Goal: Task Accomplishment & Management: Manage account settings

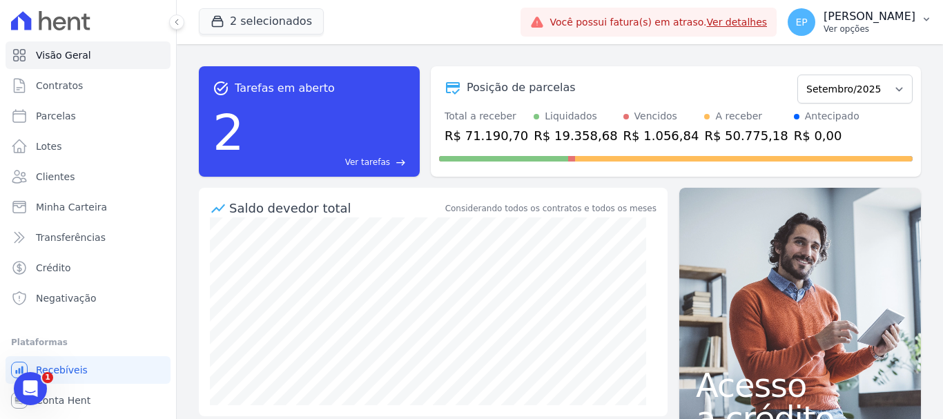
click at [884, 21] on p "[PERSON_NAME] [PERSON_NAME]" at bounding box center [870, 17] width 92 height 14
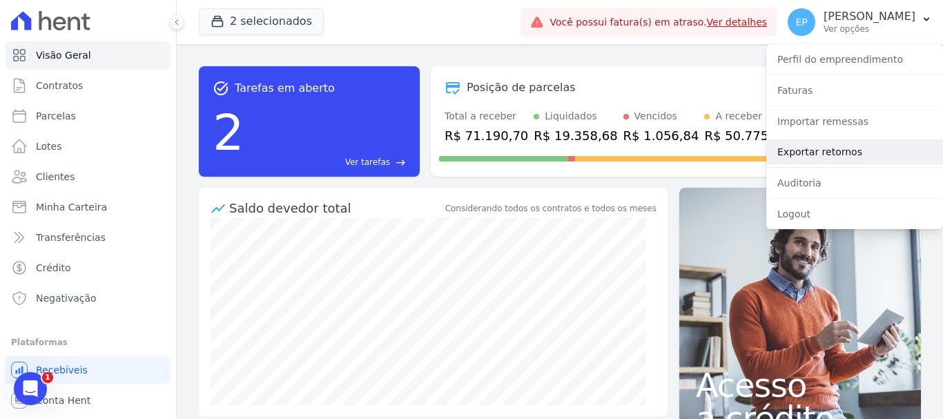
click at [797, 155] on link "Exportar retornos" at bounding box center [855, 151] width 177 height 25
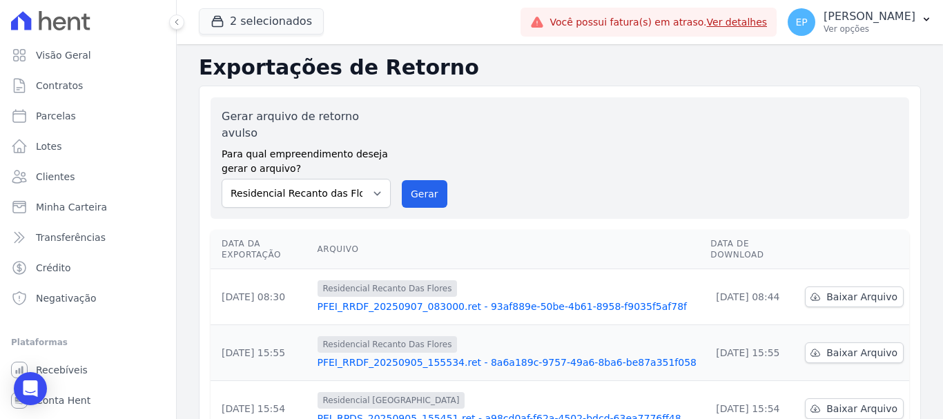
click at [446, 174] on div "Gerar arquivo de retorno avulso Para qual empreendimento deseja gerar o arquivo…" at bounding box center [560, 157] width 677 height 99
click at [424, 180] on button "Gerar" at bounding box center [425, 194] width 46 height 28
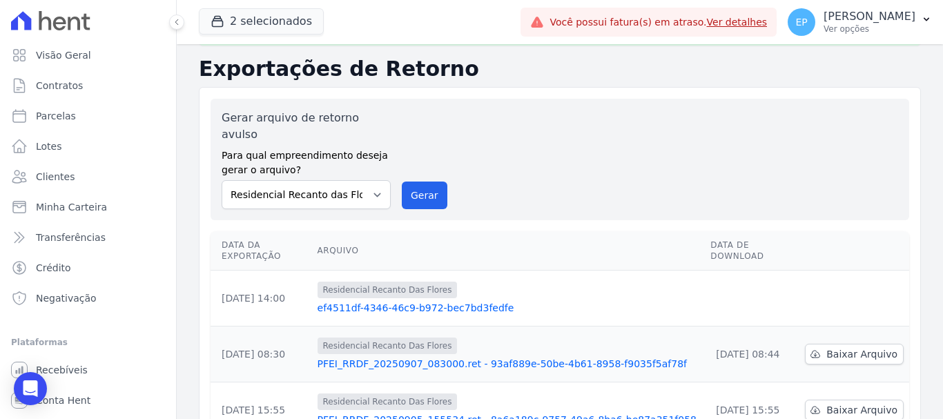
scroll to position [69, 0]
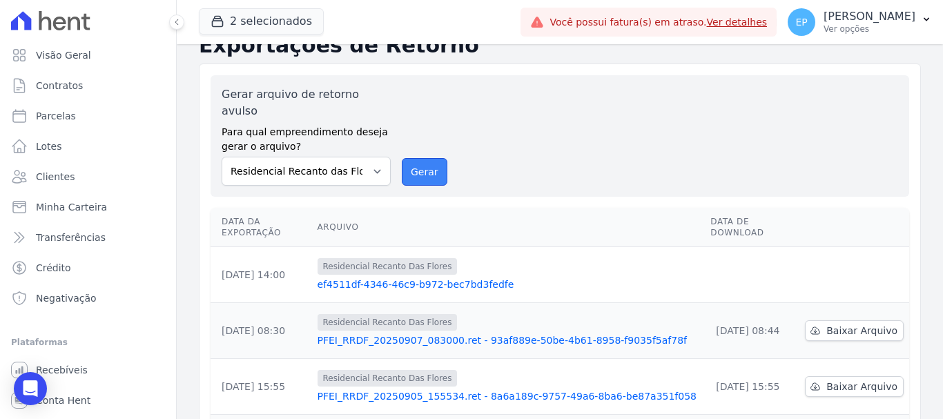
click at [433, 158] on button "Gerar" at bounding box center [425, 172] width 46 height 28
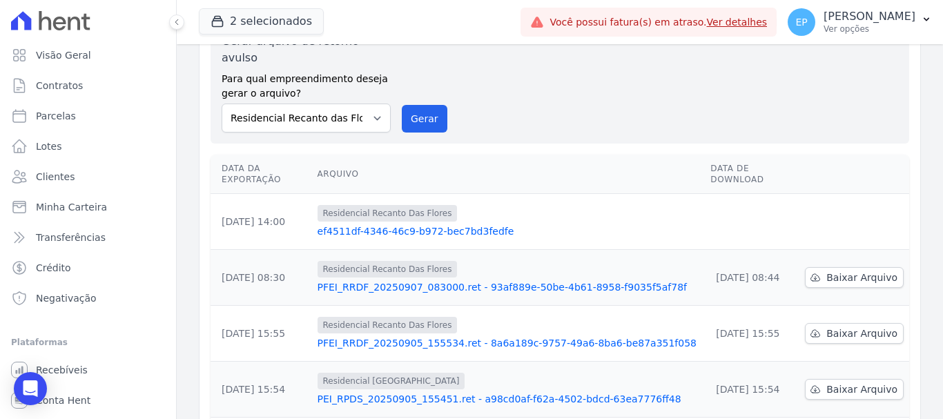
scroll to position [138, 0]
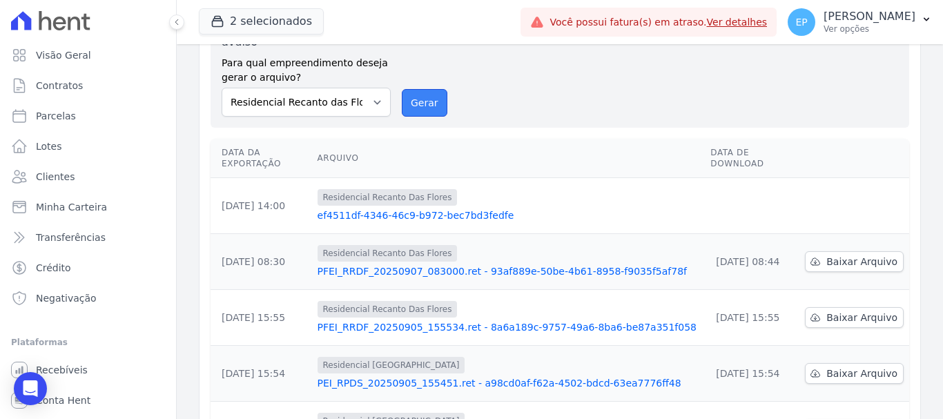
click at [414, 89] on button "Gerar" at bounding box center [425, 103] width 46 height 28
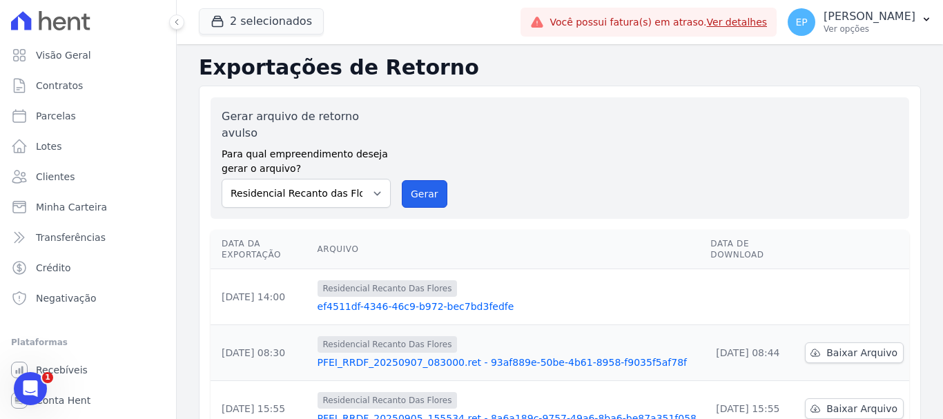
drag, startPoint x: 414, startPoint y: 174, endPoint x: 520, endPoint y: 101, distance: 129.1
click at [413, 180] on button "Gerar" at bounding box center [425, 194] width 46 height 28
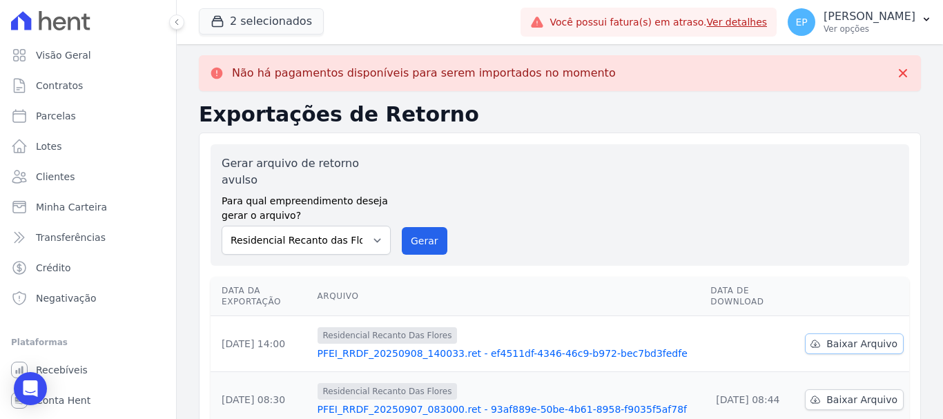
click at [836, 337] on span "Baixar Arquivo" at bounding box center [862, 344] width 71 height 14
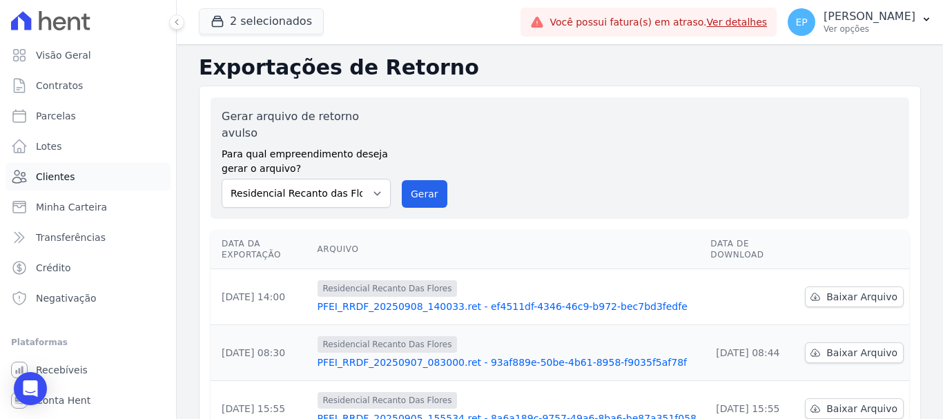
click at [30, 171] on link "Clientes" at bounding box center [88, 177] width 165 height 28
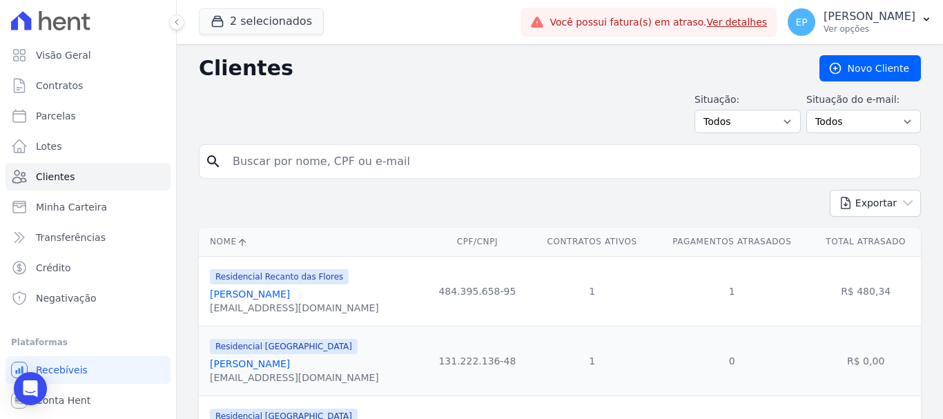
click at [347, 155] on input "search" at bounding box center [569, 162] width 691 height 28
type input "jonat"
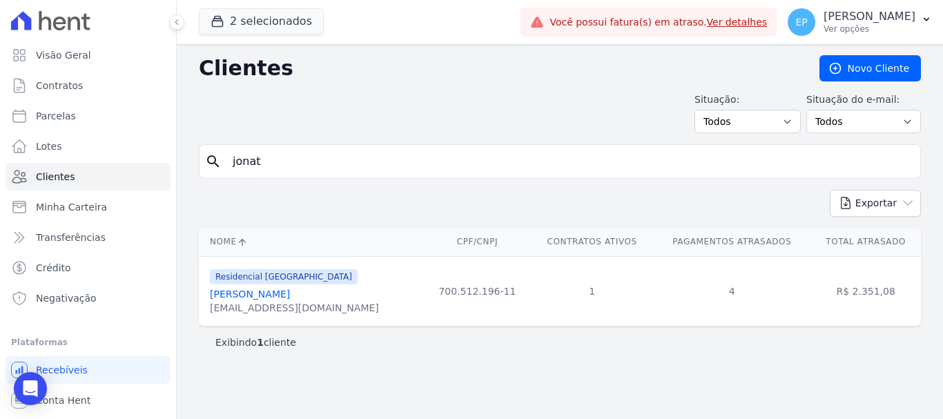
click at [290, 297] on link "Jonathas Soares Freitas Silva" at bounding box center [250, 294] width 80 height 11
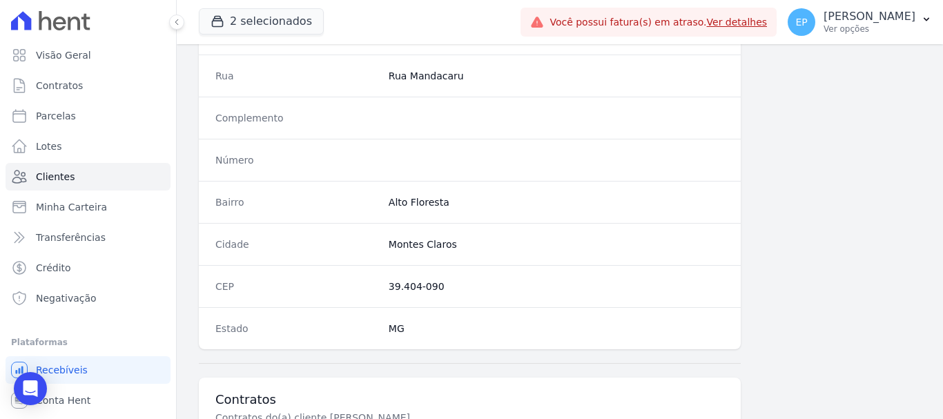
scroll to position [873, 0]
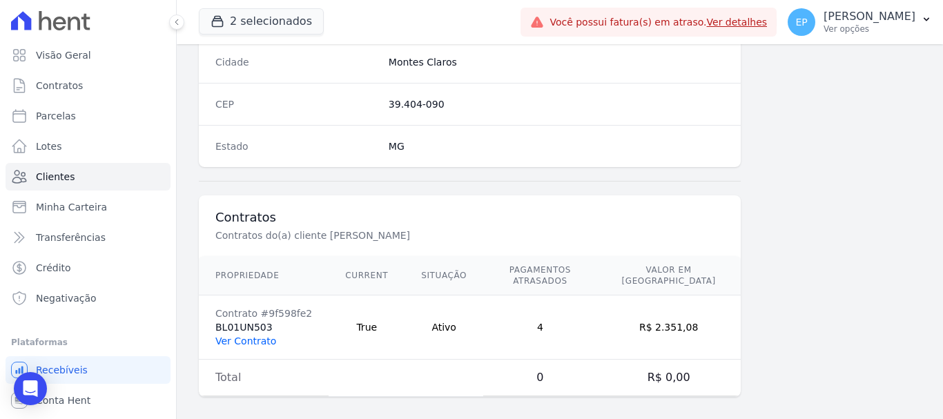
click at [241, 336] on link "Ver Contrato" at bounding box center [245, 341] width 61 height 11
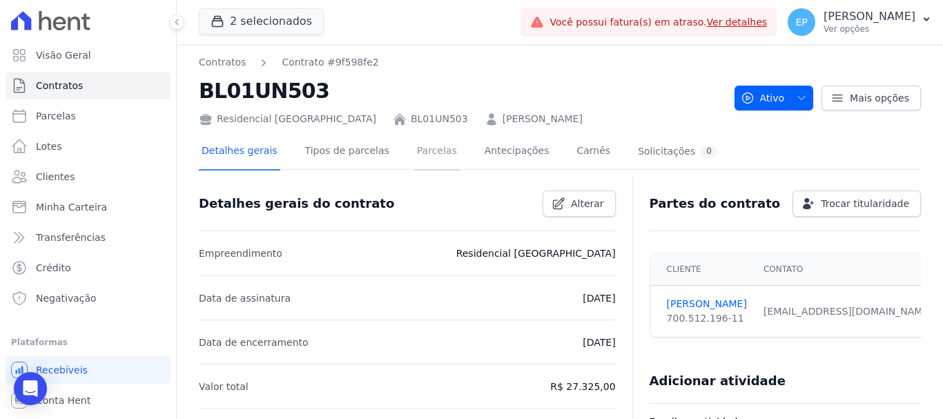
click at [416, 151] on link "Parcelas" at bounding box center [437, 152] width 46 height 37
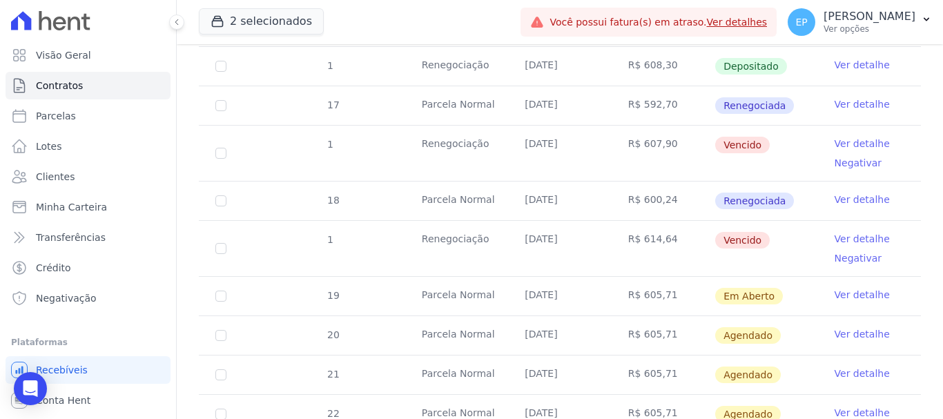
scroll to position [1105, 0]
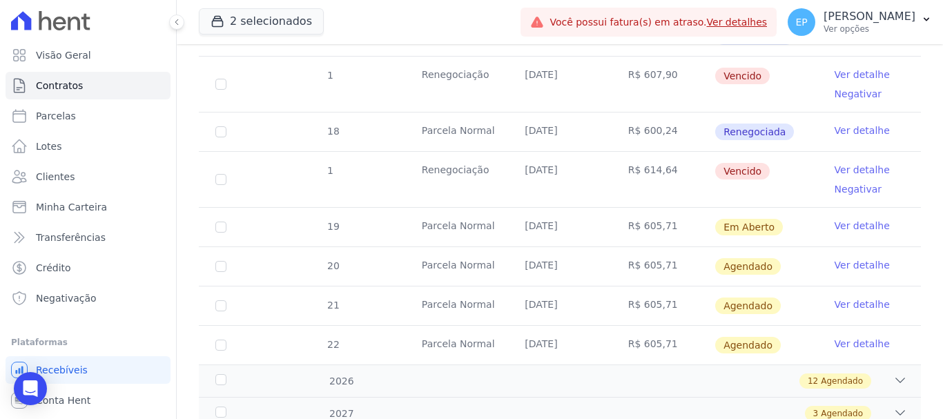
click at [851, 163] on link "Ver detalhe" at bounding box center [862, 170] width 55 height 14
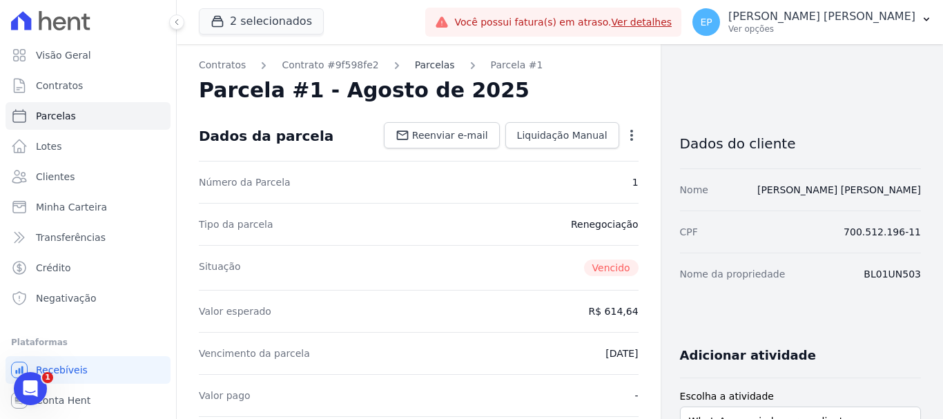
click at [415, 68] on link "Parcelas" at bounding box center [435, 65] width 40 height 15
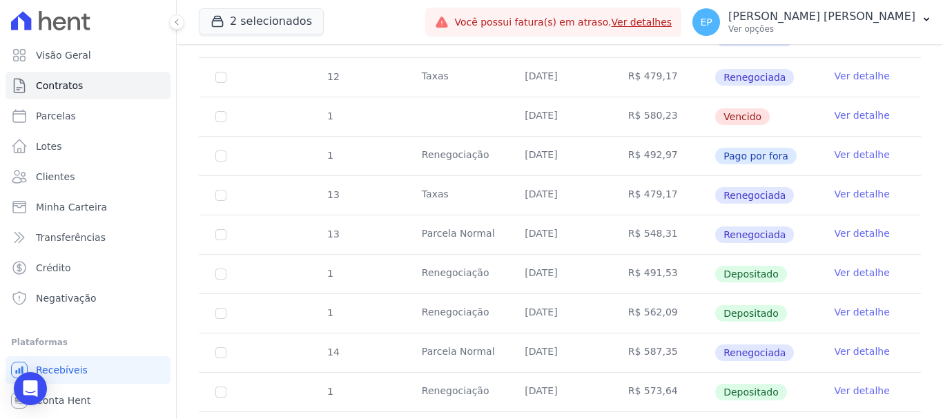
scroll to position [414, 0]
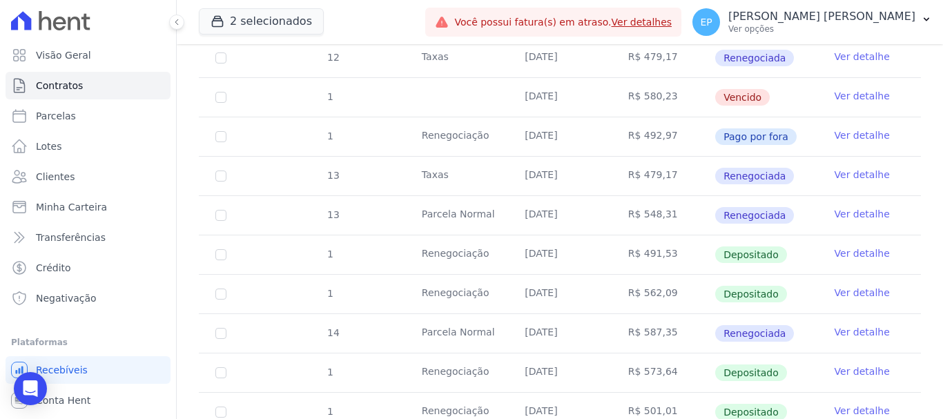
click at [860, 89] on link "Ver detalhe" at bounding box center [862, 96] width 55 height 14
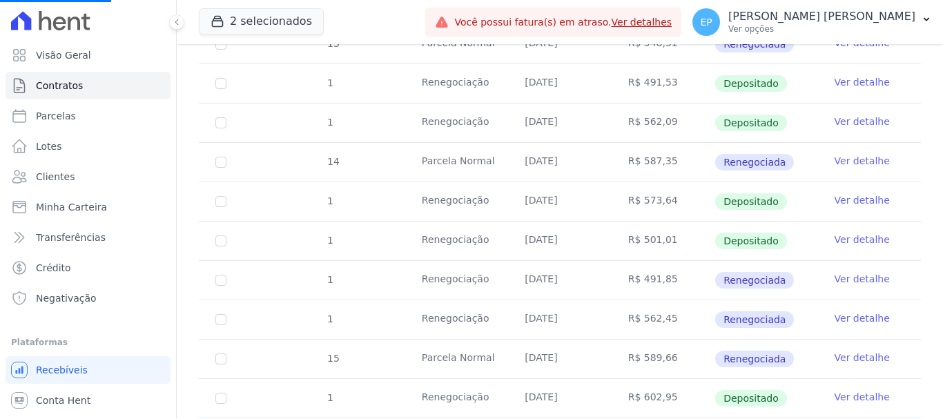
scroll to position [622, 0]
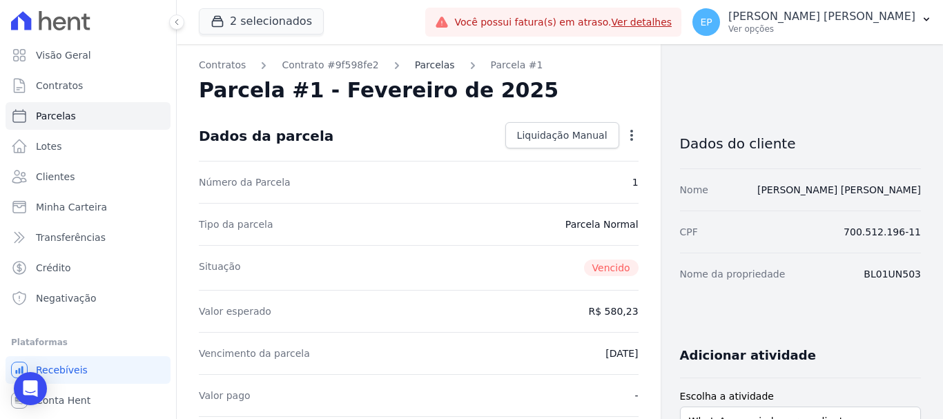
click at [415, 64] on link "Parcelas" at bounding box center [435, 65] width 40 height 15
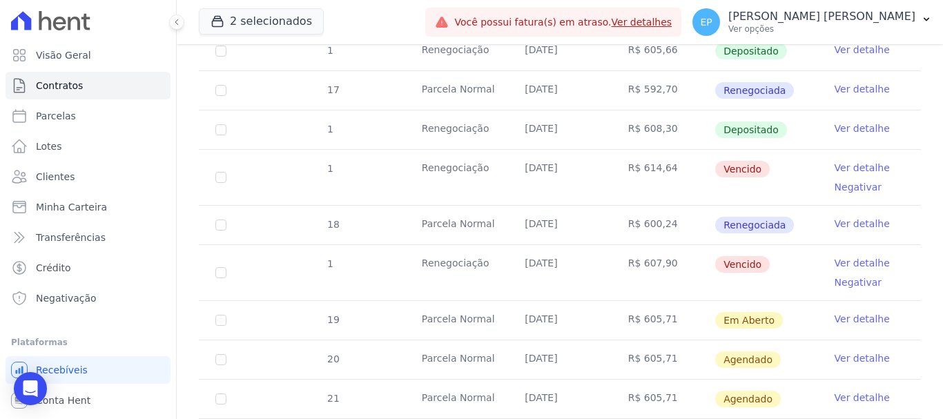
scroll to position [1036, 0]
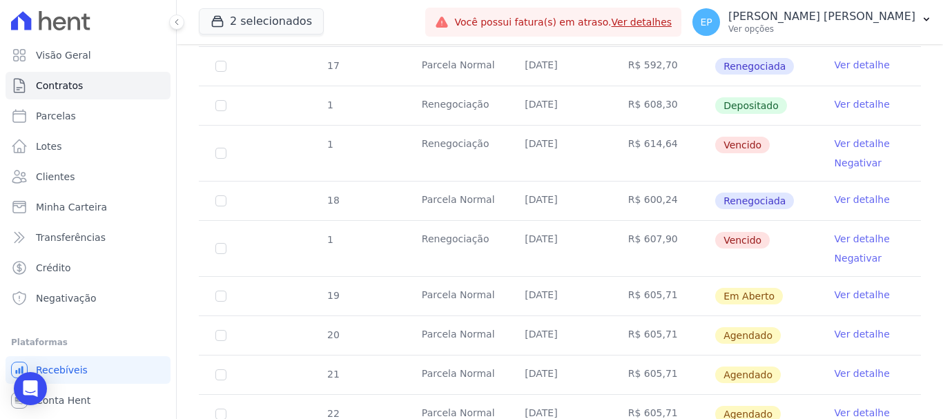
click at [863, 193] on link "Ver detalhe" at bounding box center [862, 200] width 55 height 14
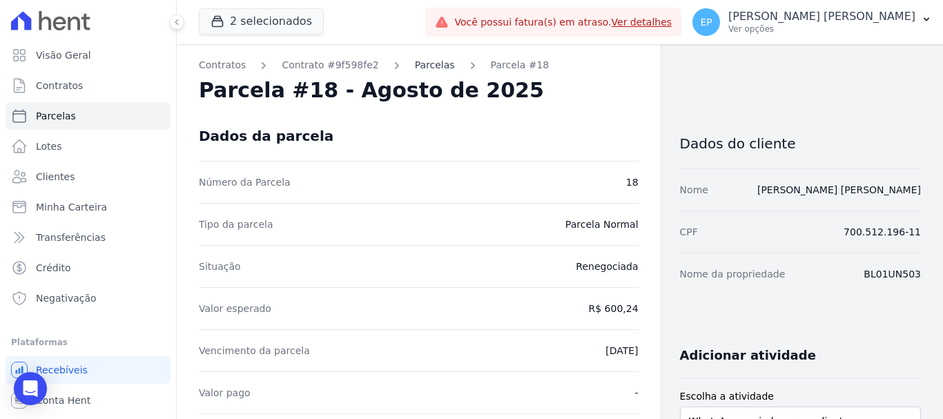
click at [415, 63] on link "Parcelas" at bounding box center [435, 65] width 40 height 15
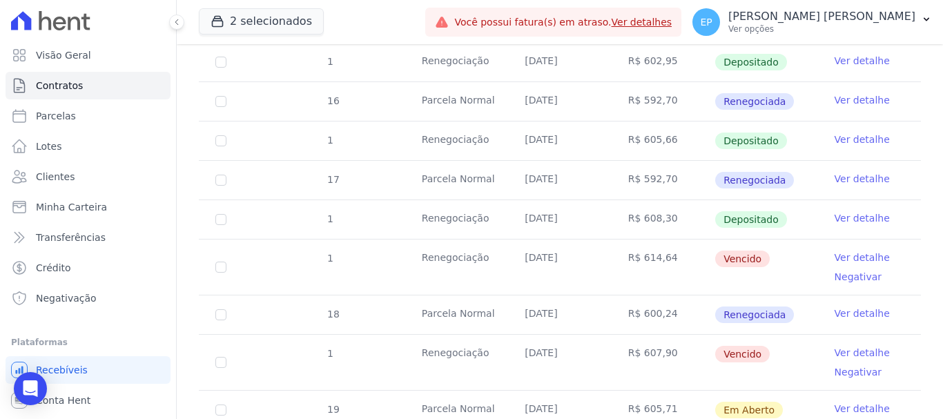
scroll to position [898, 0]
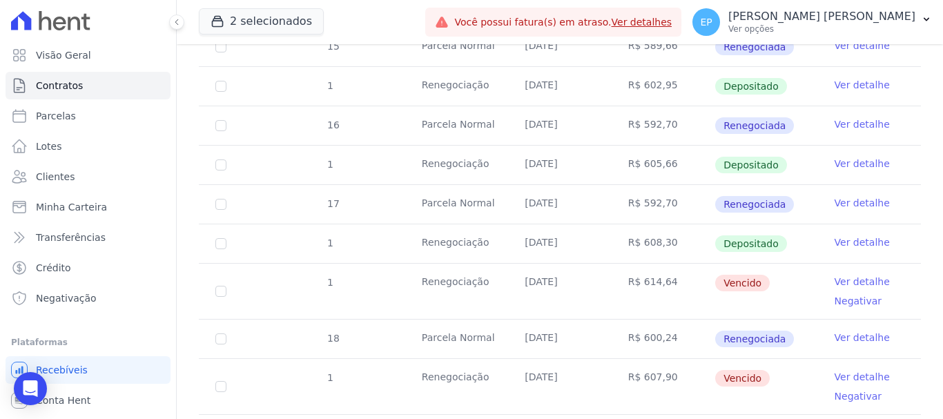
click at [858, 235] on link "Ver detalhe" at bounding box center [862, 242] width 55 height 14
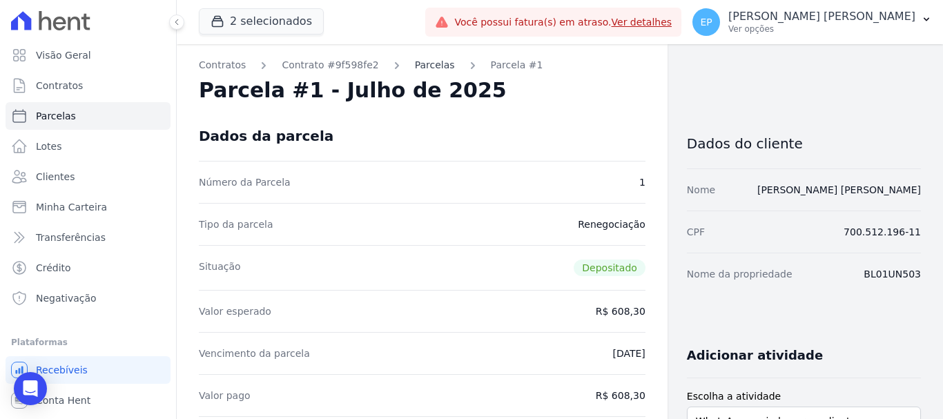
click at [429, 70] on link "Parcelas" at bounding box center [435, 65] width 40 height 15
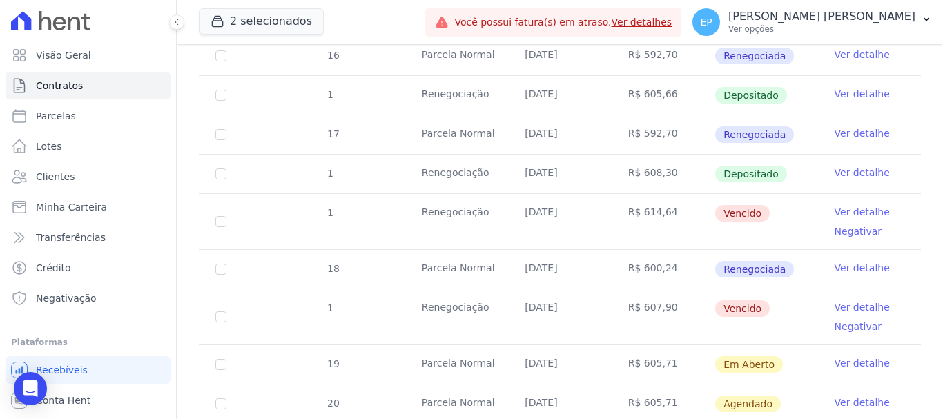
scroll to position [967, 0]
click at [860, 127] on link "Ver detalhe" at bounding box center [862, 134] width 55 height 14
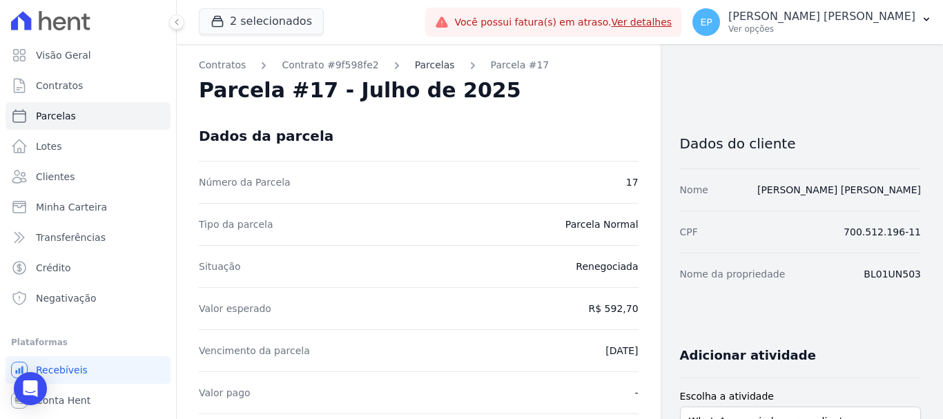
click at [427, 70] on link "Parcelas" at bounding box center [435, 65] width 40 height 15
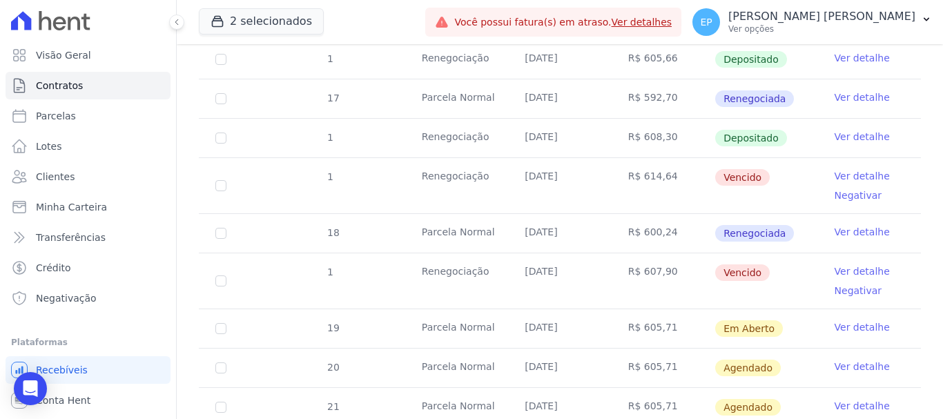
scroll to position [1036, 0]
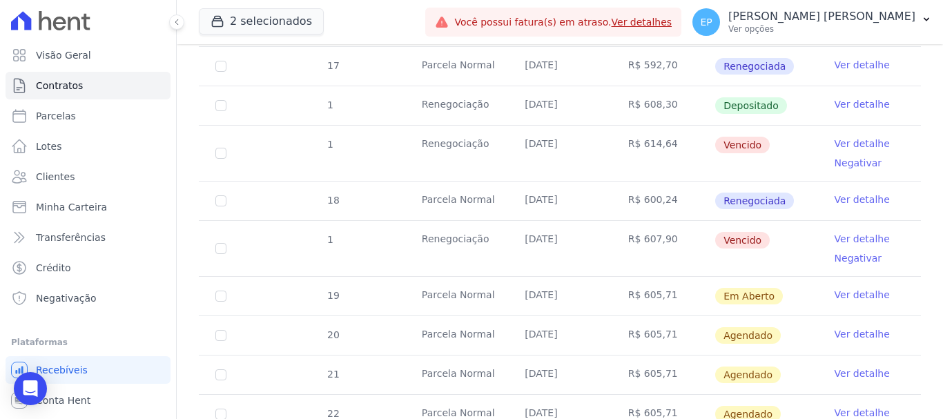
click at [851, 137] on link "Ver detalhe" at bounding box center [862, 144] width 55 height 14
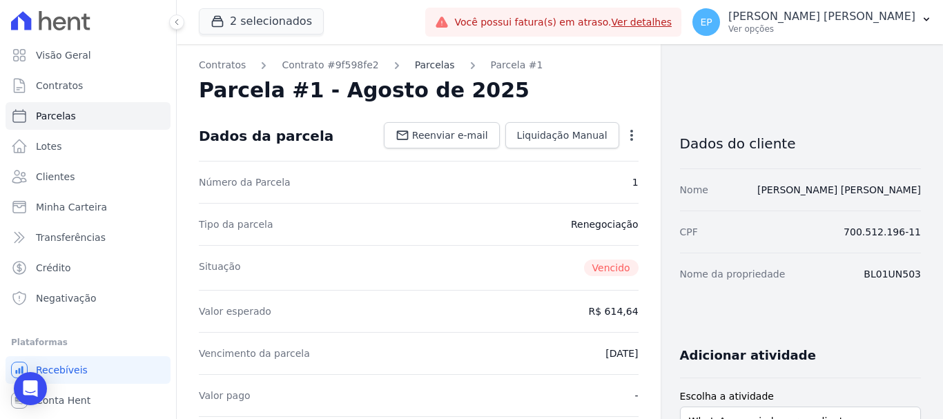
click at [415, 68] on link "Parcelas" at bounding box center [435, 65] width 40 height 15
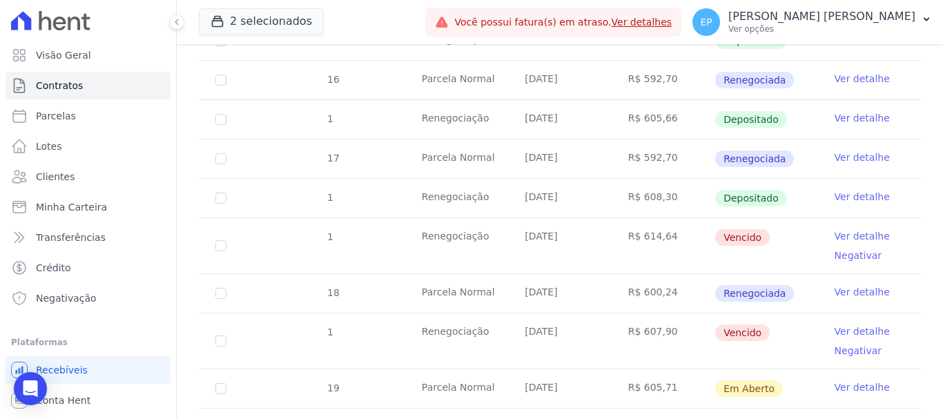
scroll to position [967, 0]
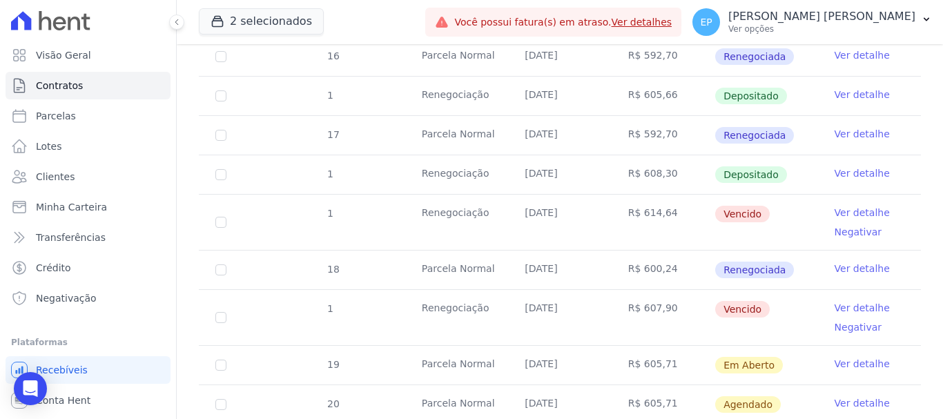
click at [860, 127] on link "Ver detalhe" at bounding box center [862, 134] width 55 height 14
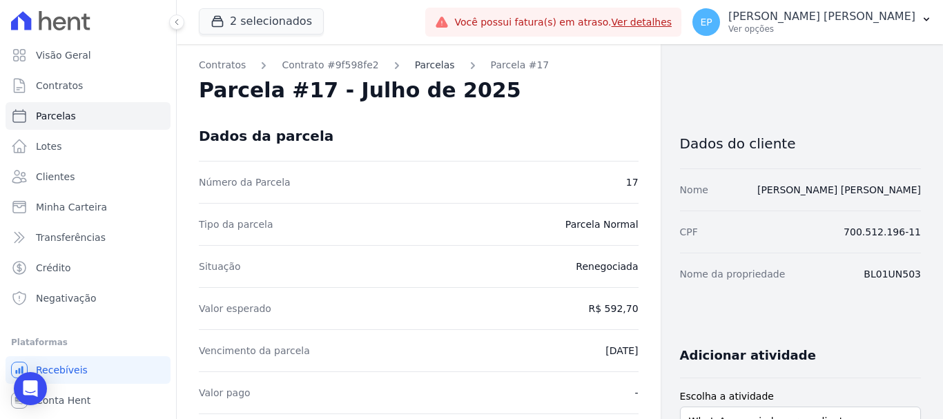
click at [415, 67] on link "Parcelas" at bounding box center [435, 65] width 40 height 15
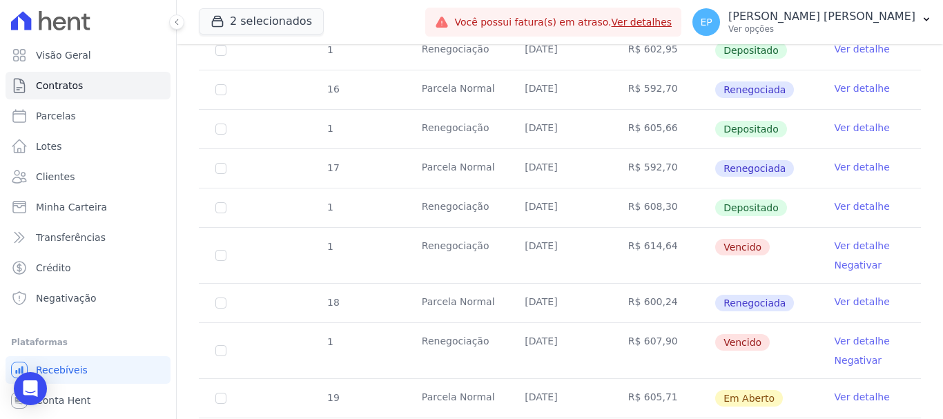
scroll to position [967, 0]
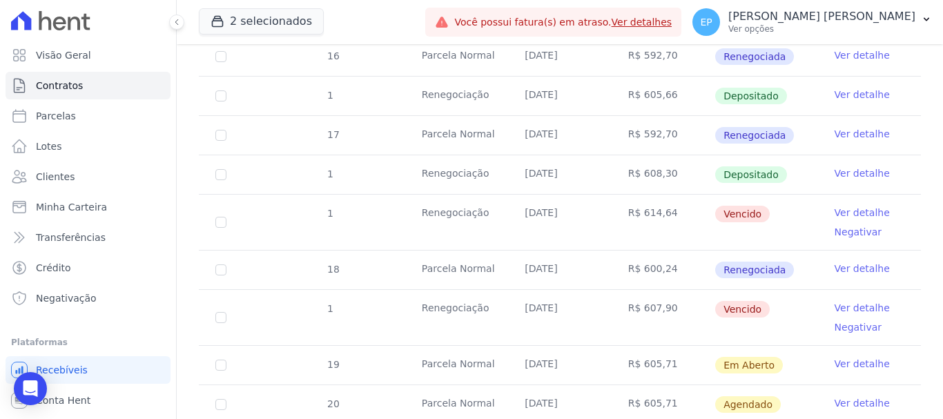
click at [848, 206] on link "Ver detalhe" at bounding box center [862, 213] width 55 height 14
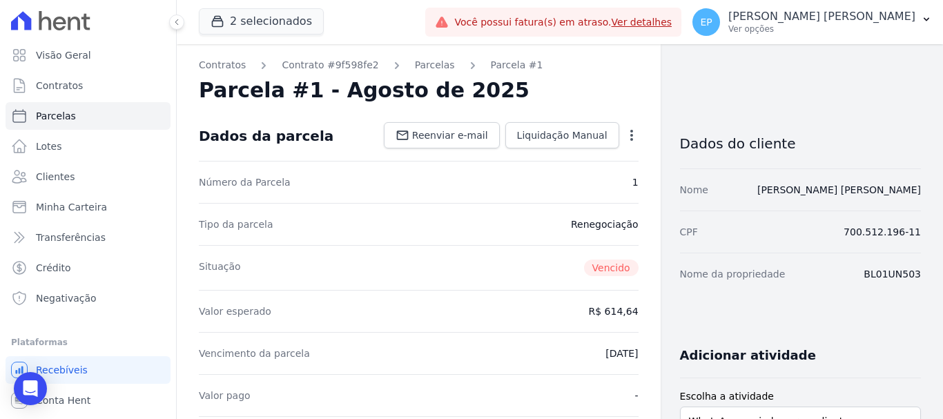
click at [625, 135] on icon "button" at bounding box center [632, 135] width 14 height 14
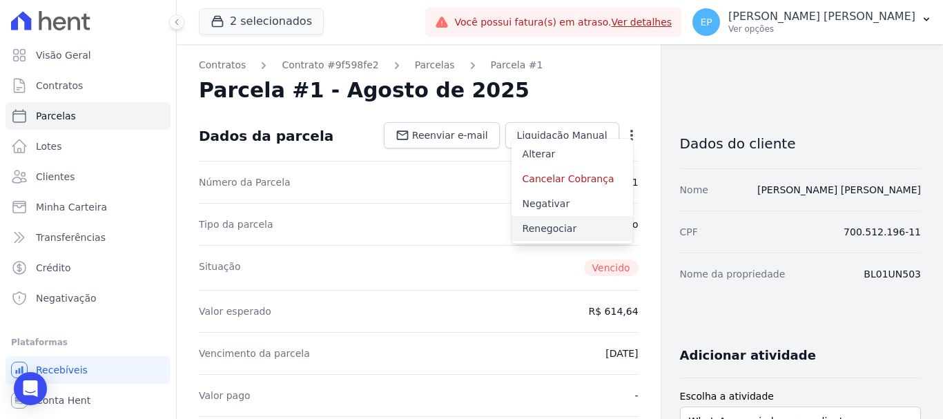
click at [518, 230] on link "Renegociar" at bounding box center [573, 228] width 122 height 25
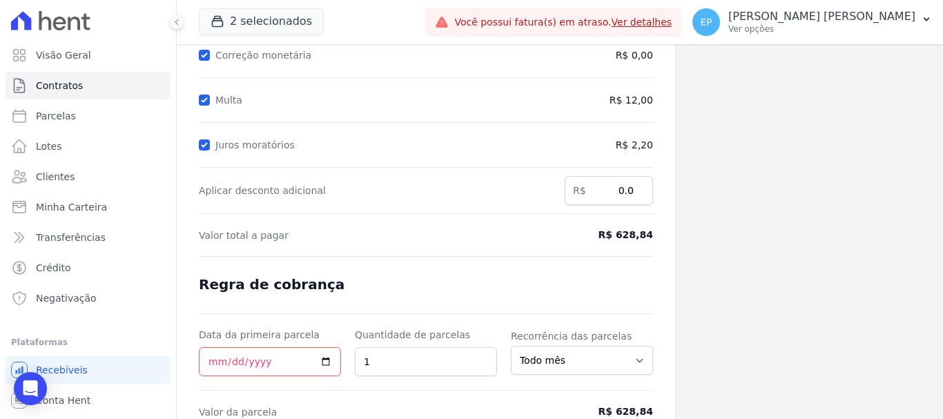
scroll to position [273, 0]
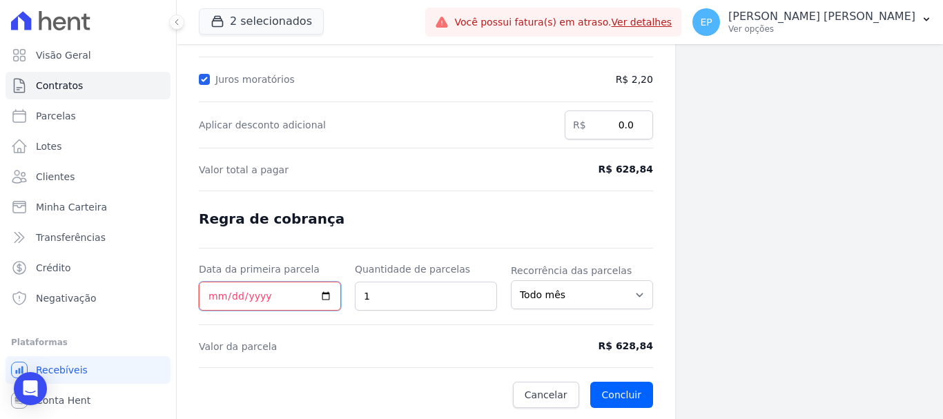
click at [209, 299] on input "Data da primeira parcela" at bounding box center [270, 296] width 142 height 29
type input "2025-09-08"
click at [622, 396] on button "Concluir" at bounding box center [621, 395] width 63 height 26
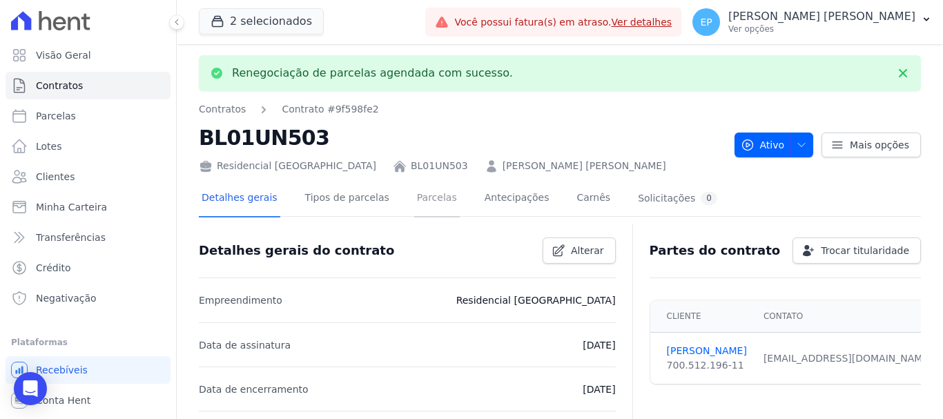
click at [414, 203] on link "Parcelas" at bounding box center [437, 199] width 46 height 37
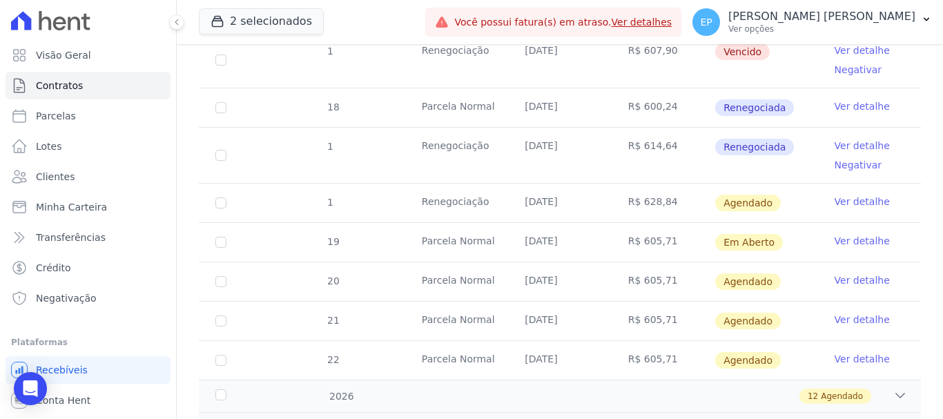
scroll to position [1105, 0]
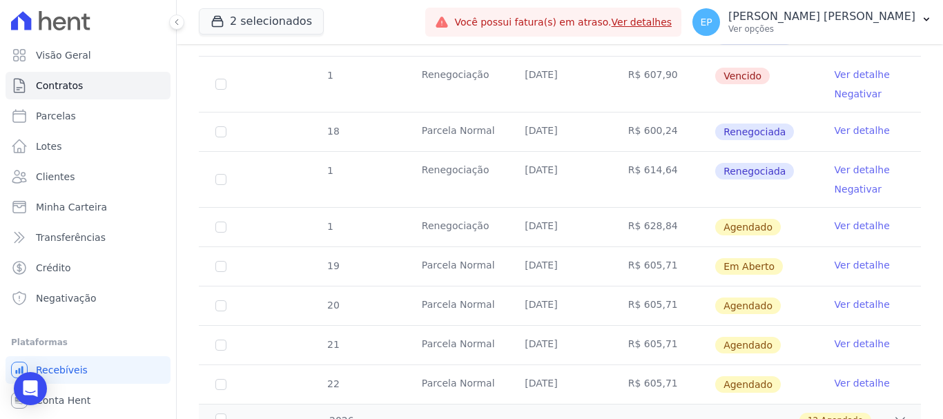
click at [855, 219] on link "Ver detalhe" at bounding box center [862, 226] width 55 height 14
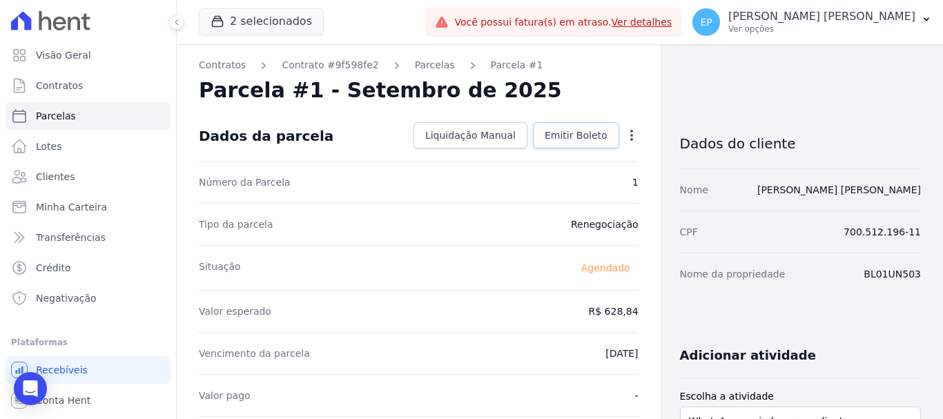
click at [570, 131] on span "Emitir Boleto" at bounding box center [576, 135] width 63 height 14
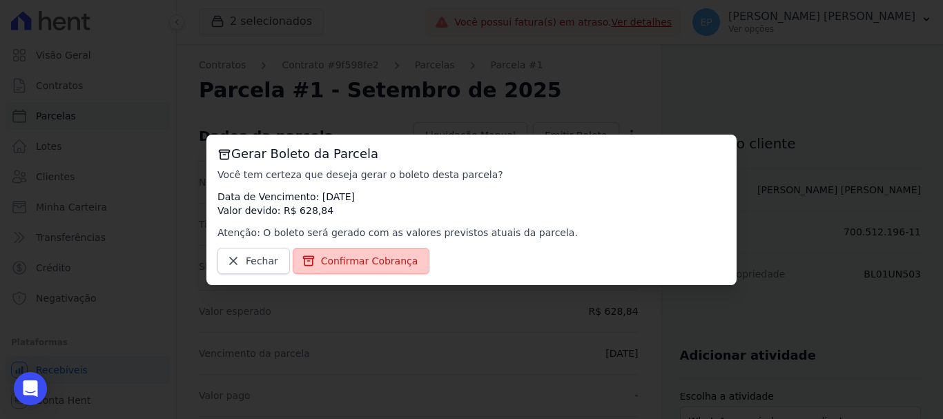
click at [383, 269] on link "Confirmar Cobrança" at bounding box center [361, 261] width 137 height 26
click at [381, 261] on span "Confirmar Cobrança" at bounding box center [369, 261] width 97 height 14
click at [373, 261] on span "Confirmar Cobrança" at bounding box center [369, 261] width 97 height 14
click at [380, 262] on span "Confirmar Cobrança" at bounding box center [369, 261] width 97 height 14
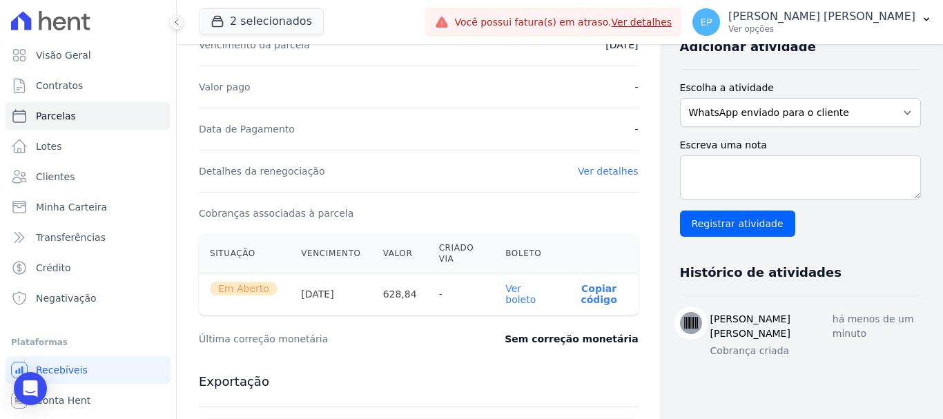
scroll to position [345, 0]
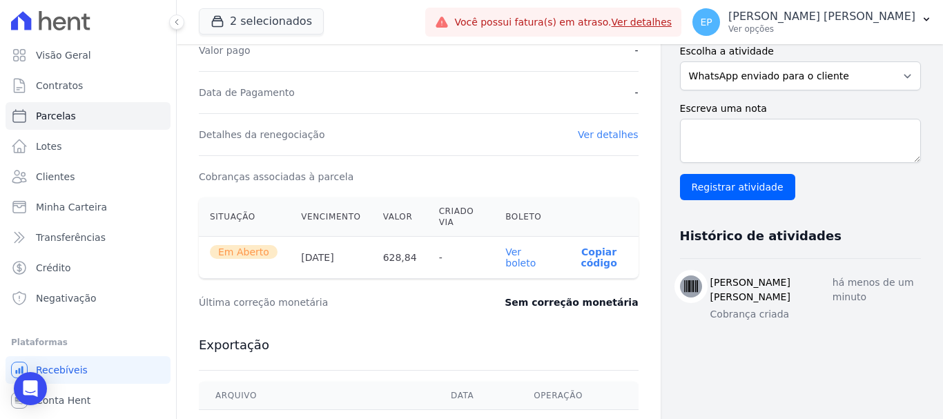
click at [588, 254] on p "Copiar código" at bounding box center [599, 258] width 57 height 22
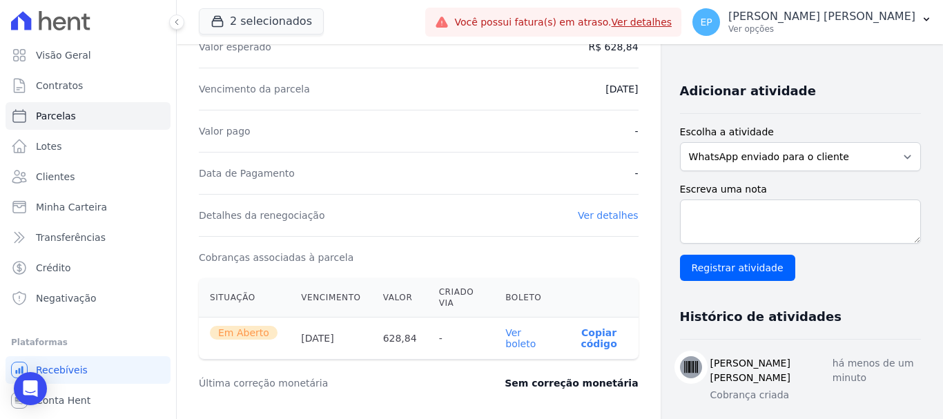
scroll to position [0, 0]
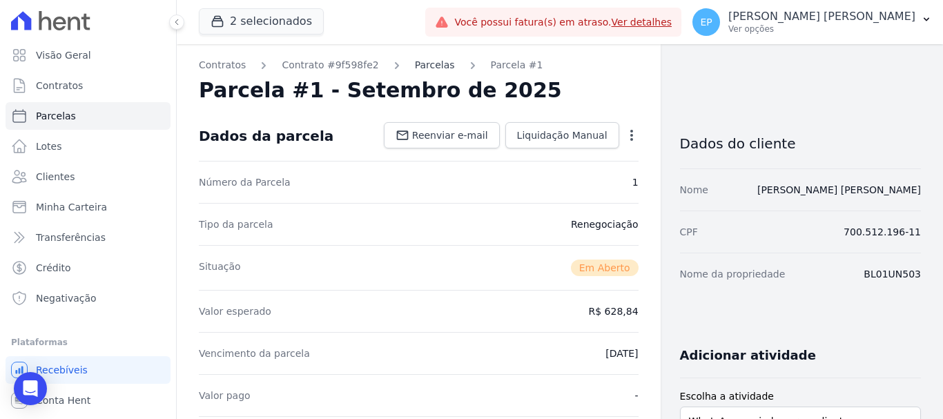
click at [415, 67] on link "Parcelas" at bounding box center [435, 65] width 40 height 15
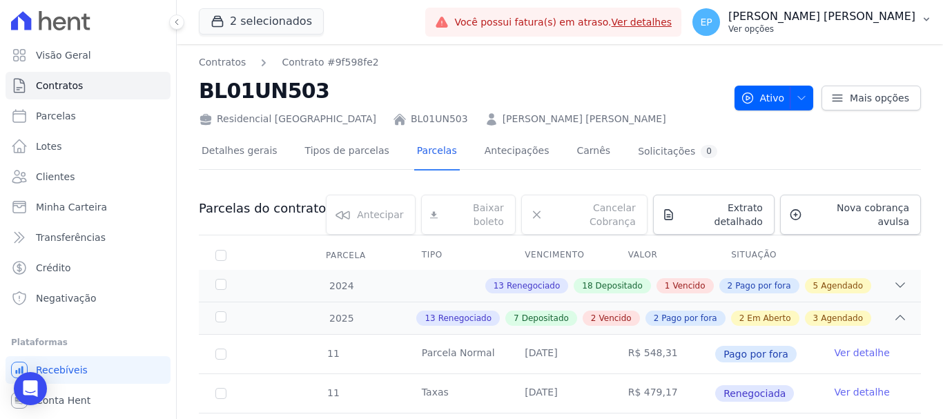
click at [892, 32] on p "Ver opções" at bounding box center [822, 28] width 187 height 11
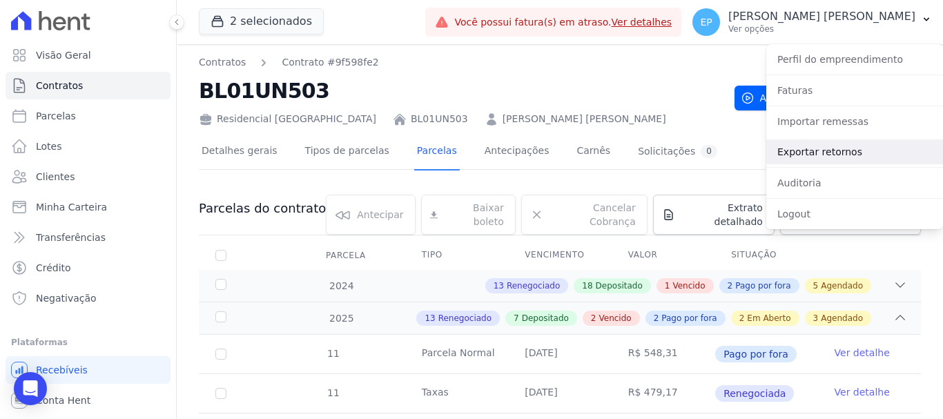
click at [791, 153] on link "Exportar retornos" at bounding box center [855, 151] width 177 height 25
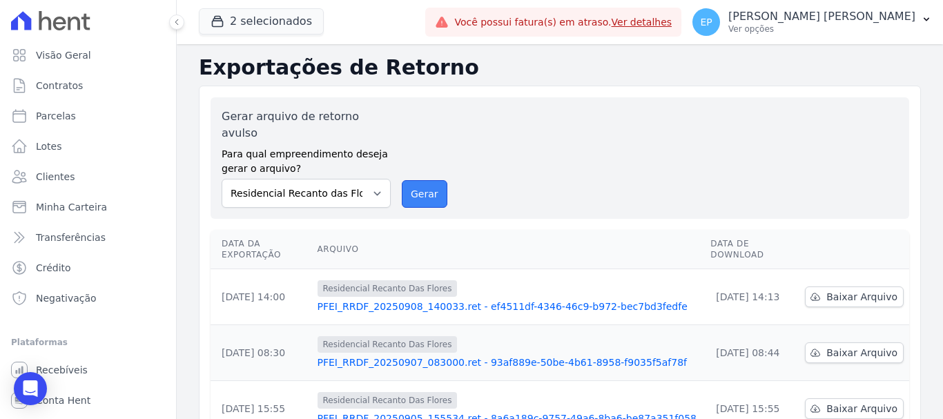
drag, startPoint x: 415, startPoint y: 180, endPoint x: 520, endPoint y: 99, distance: 132.9
click at [414, 180] on button "Gerar" at bounding box center [425, 194] width 46 height 28
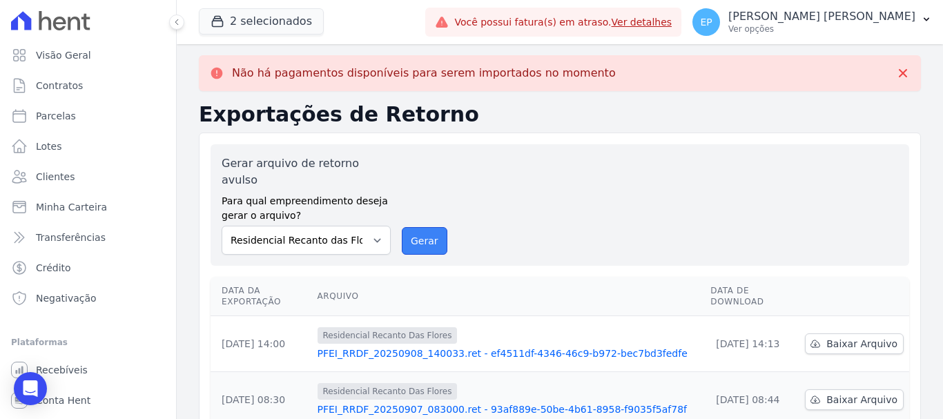
click at [411, 228] on button "Gerar" at bounding box center [425, 241] width 46 height 28
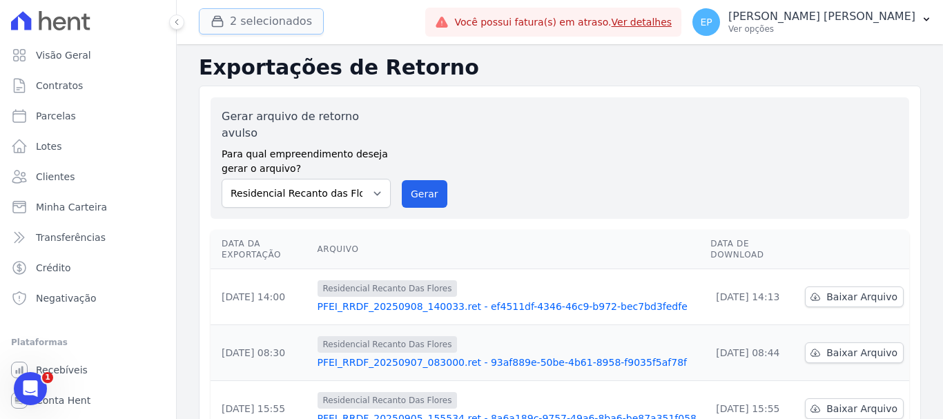
click at [235, 23] on button "2 selecionados" at bounding box center [261, 21] width 125 height 26
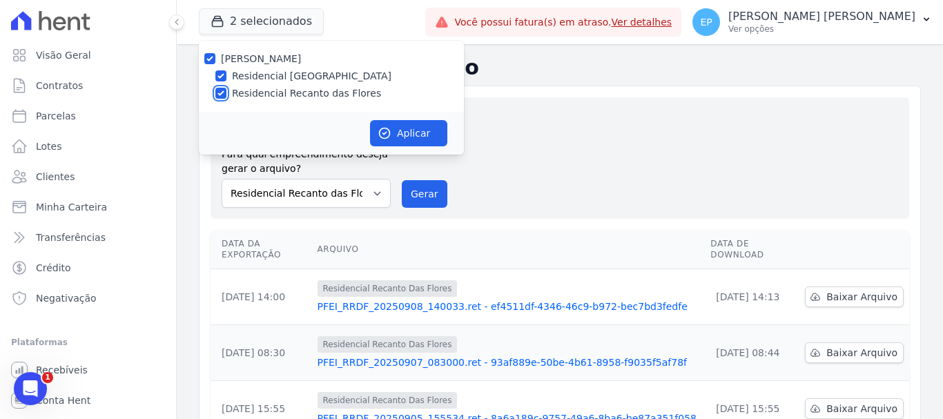
click at [218, 91] on input "Residencial Recanto das Flores" at bounding box center [220, 93] width 11 height 11
checkbox input "false"
click at [416, 133] on button "Aplicar" at bounding box center [408, 133] width 77 height 26
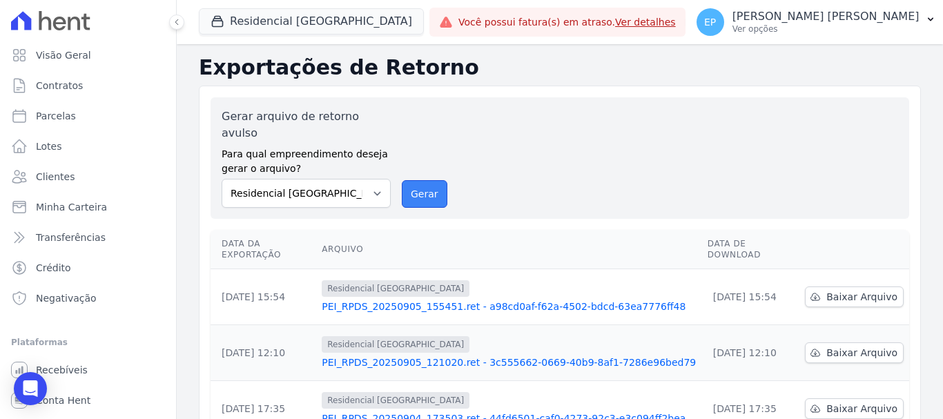
click at [418, 181] on button "Gerar" at bounding box center [425, 194] width 46 height 28
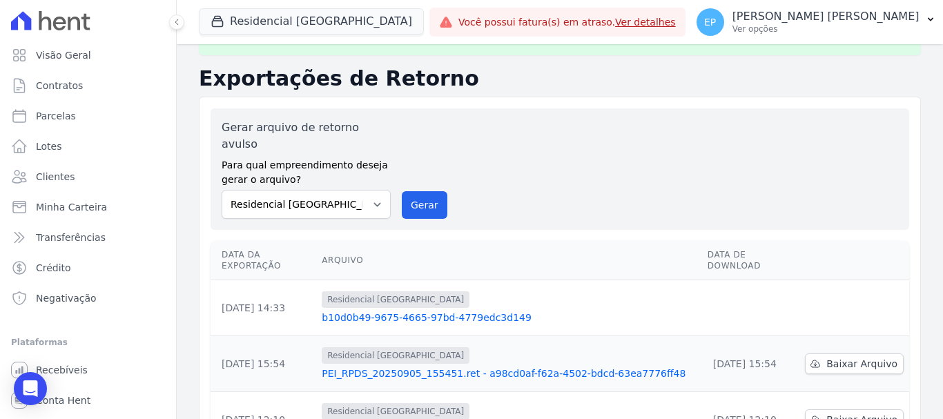
scroll to position [69, 0]
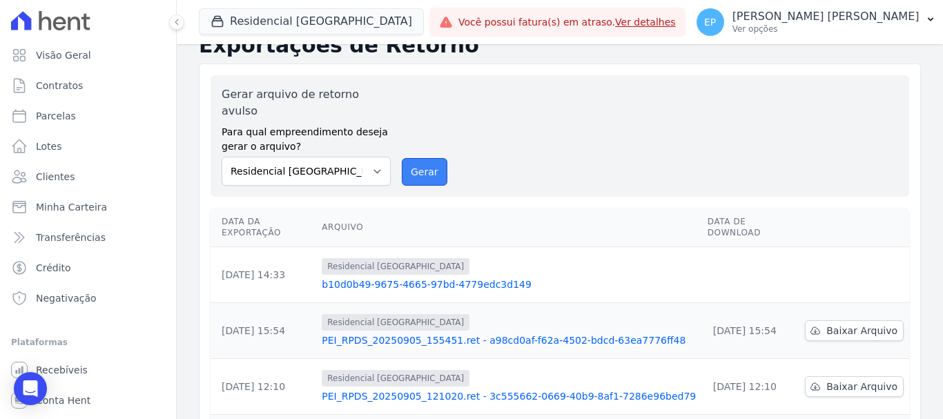
click at [412, 158] on button "Gerar" at bounding box center [425, 172] width 46 height 28
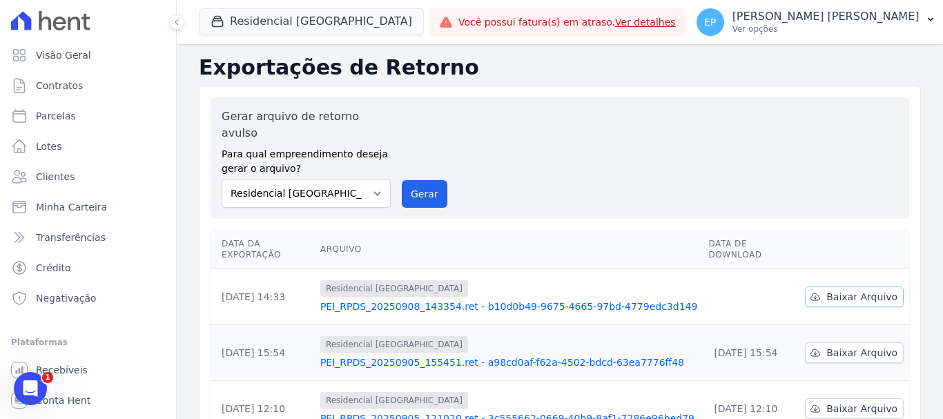
click at [875, 290] on span "Baixar Arquivo" at bounding box center [862, 297] width 71 height 14
click at [44, 175] on span "Clientes" at bounding box center [55, 177] width 39 height 14
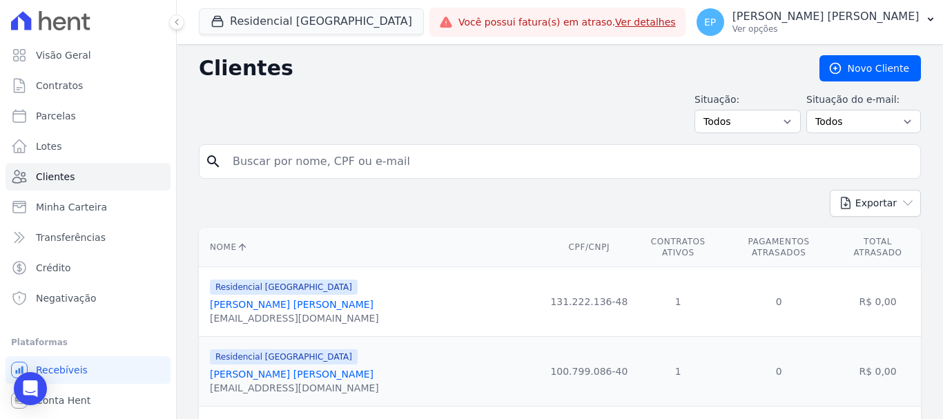
drag, startPoint x: 317, startPoint y: 158, endPoint x: 325, endPoint y: 157, distance: 8.4
click at [321, 157] on input "search" at bounding box center [569, 162] width 691 height 28
type input "jonathas"
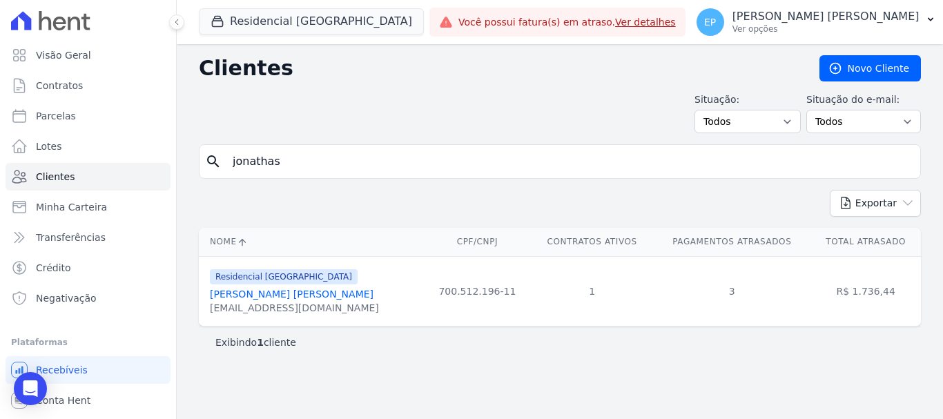
click at [269, 297] on link "Jonathas Soares Freitas Silva" at bounding box center [292, 294] width 164 height 11
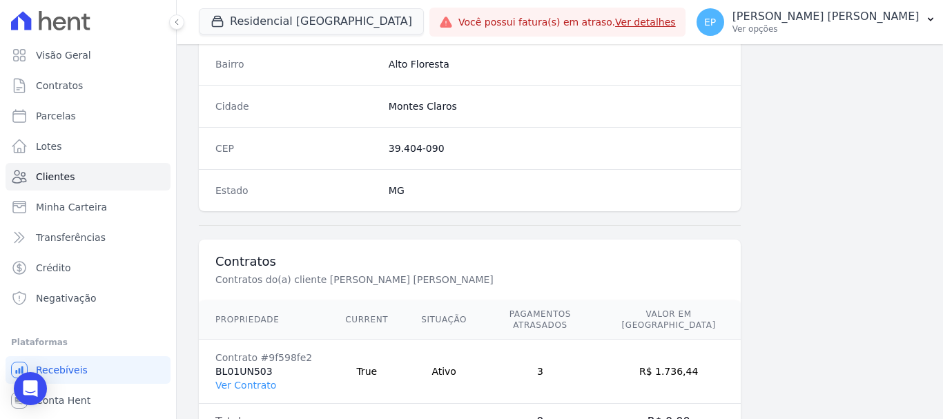
scroll to position [873, 0]
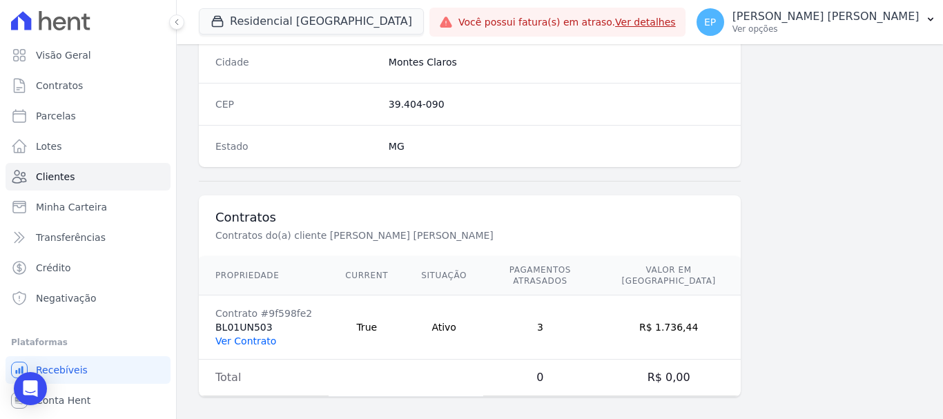
click at [242, 336] on link "Ver Contrato" at bounding box center [245, 341] width 61 height 11
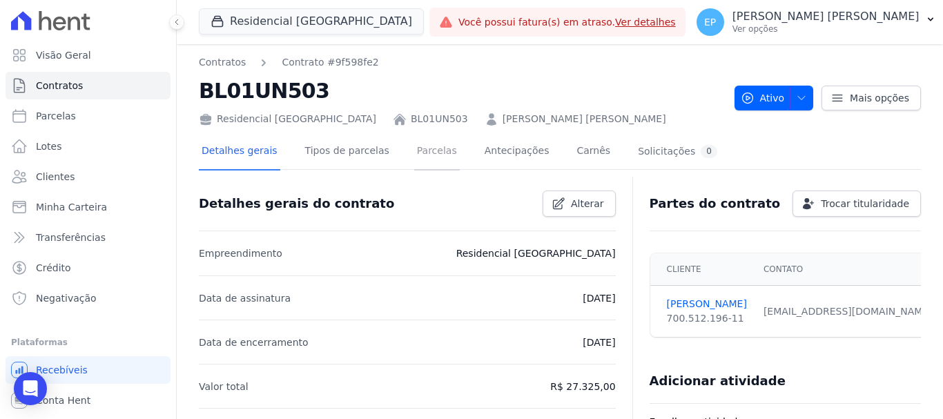
click at [415, 143] on link "Parcelas" at bounding box center [437, 152] width 46 height 37
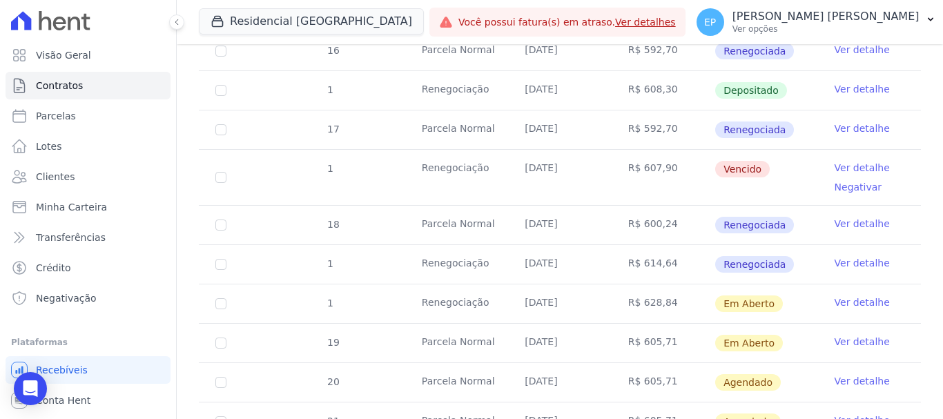
scroll to position [1036, 0]
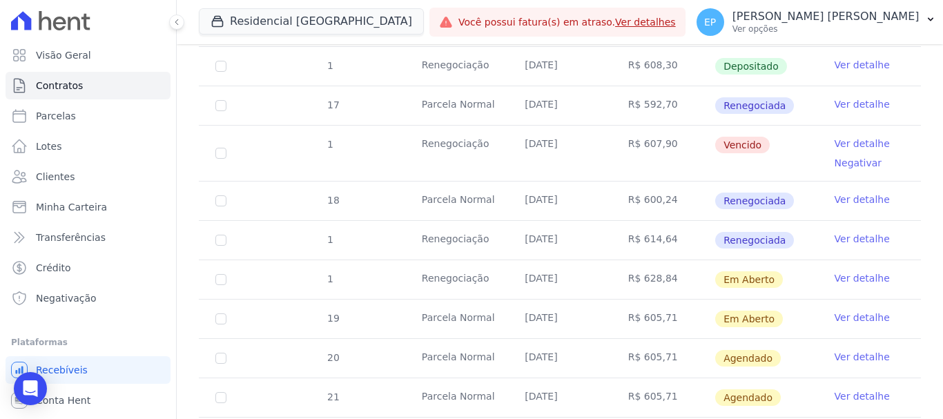
click at [849, 232] on link "Ver detalhe" at bounding box center [862, 239] width 55 height 14
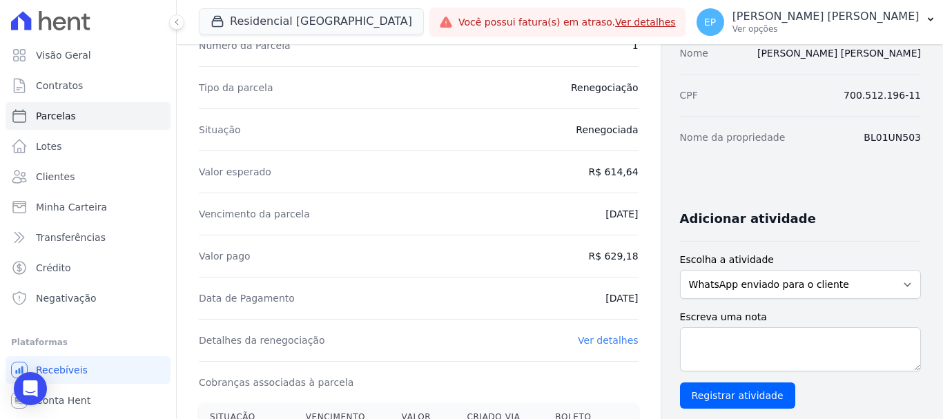
scroll to position [138, 0]
